Goal: Task Accomplishment & Management: Manage account settings

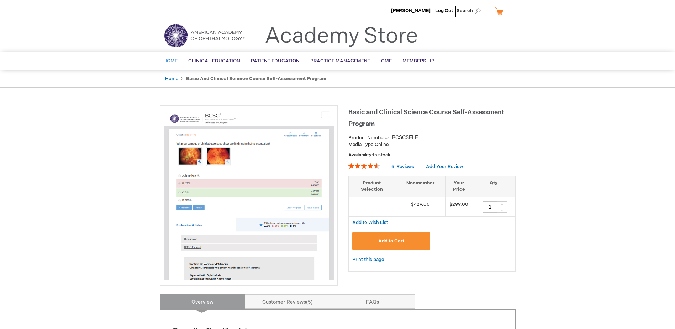
click at [174, 62] on span "Home" at bounding box center [170, 61] width 14 height 6
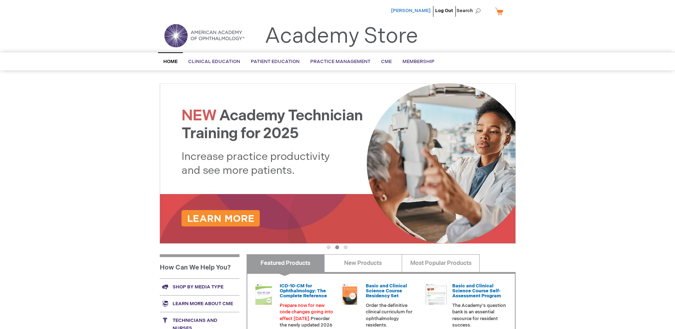
click at [419, 12] on span "[PERSON_NAME]" at bounding box center [410, 11] width 39 height 6
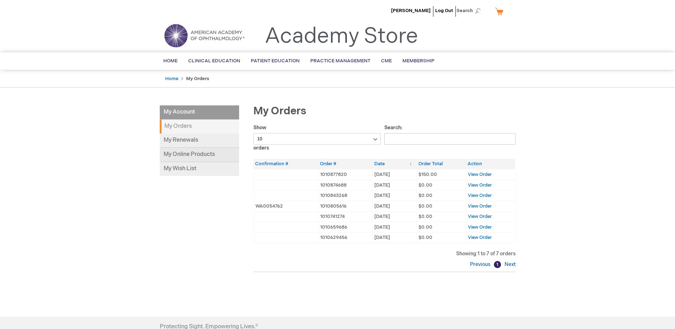
click at [201, 155] on link "My Online Products" at bounding box center [199, 155] width 79 height 14
